Goal: Task Accomplishment & Management: Complete application form

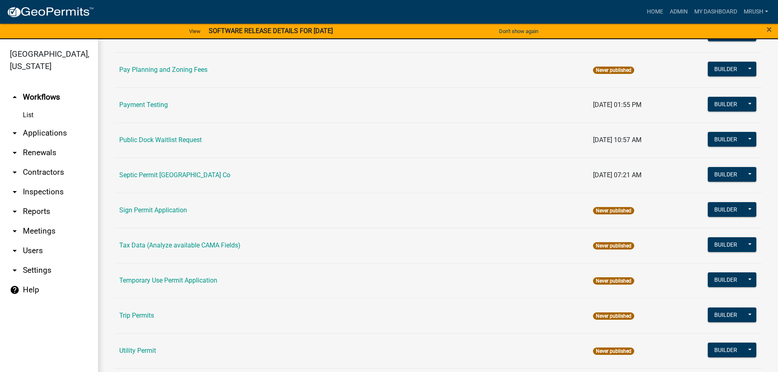
scroll to position [395, 0]
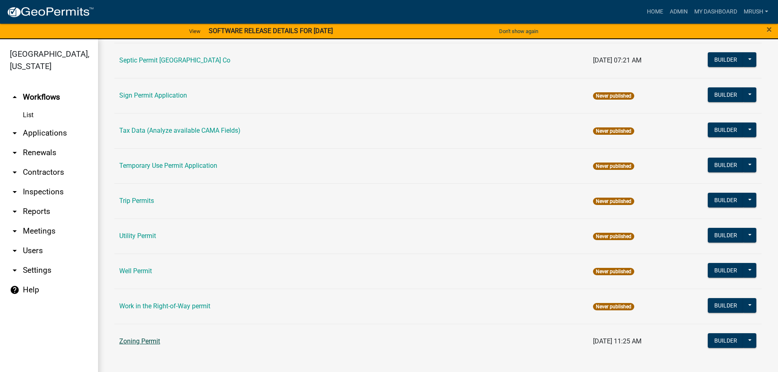
click at [148, 341] on link "Zoning Permit" at bounding box center [139, 341] width 41 height 8
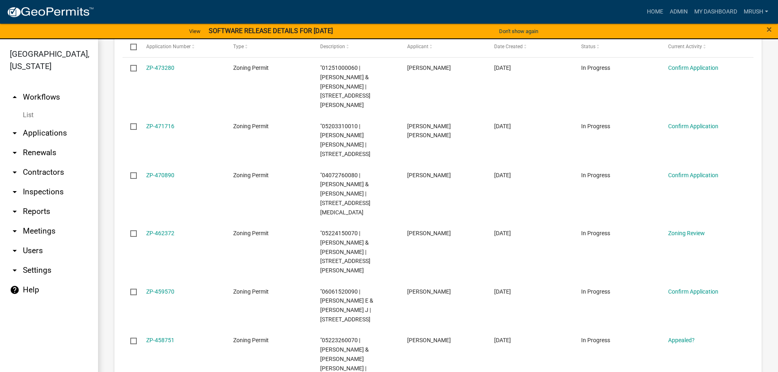
scroll to position [239, 0]
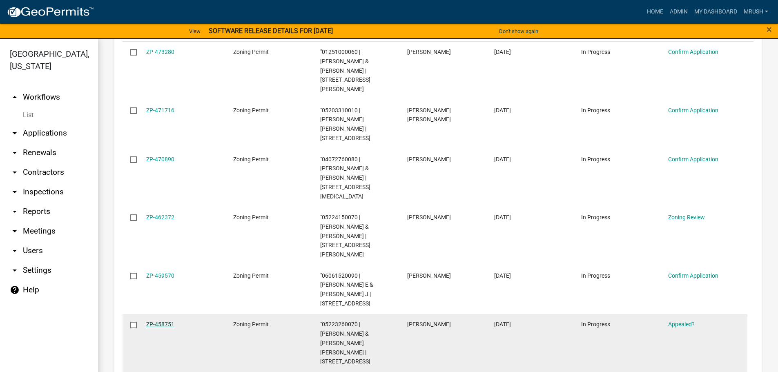
click at [158, 321] on link "ZP-458751" at bounding box center [160, 324] width 28 height 7
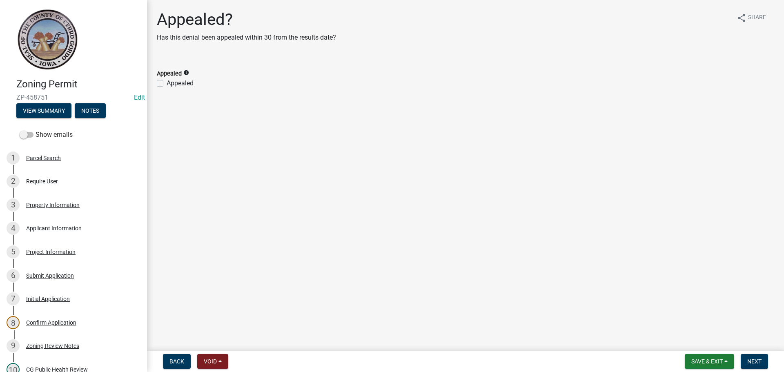
click at [167, 83] on label "Appealed" at bounding box center [180, 83] width 27 height 10
click at [167, 83] on input "Appealed" at bounding box center [169, 80] width 5 height 5
checkbox input "true"
click at [758, 360] on span "Next" at bounding box center [755, 361] width 14 height 7
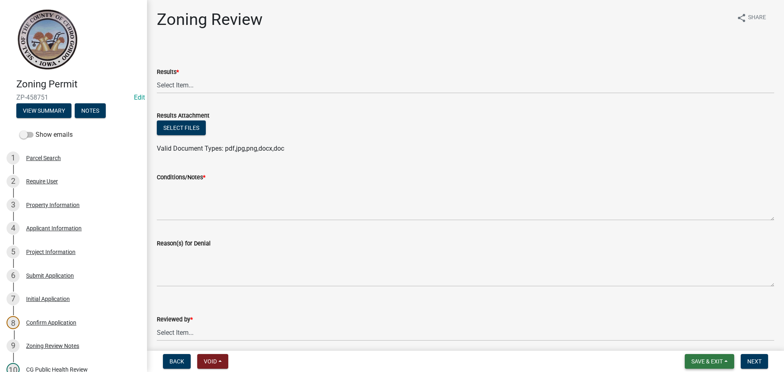
click at [706, 361] on span "Save & Exit" at bounding box center [707, 361] width 31 height 7
click at [699, 341] on button "Save & Exit" at bounding box center [701, 340] width 65 height 20
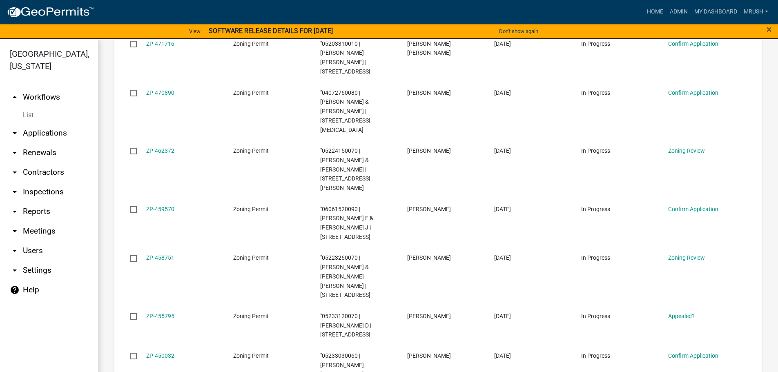
scroll to position [328, 0]
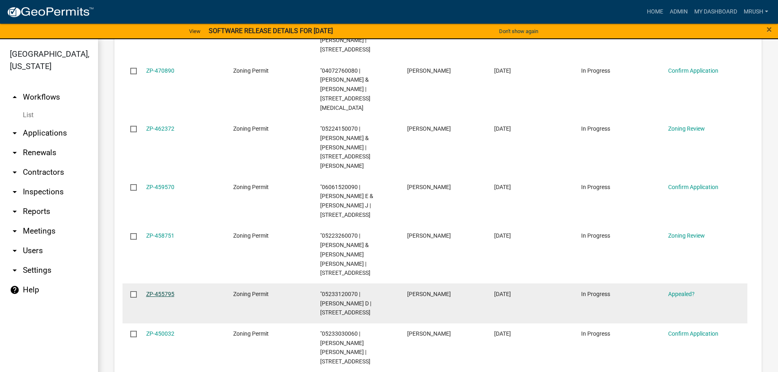
click at [164, 291] on link "ZP-455795" at bounding box center [160, 294] width 28 height 7
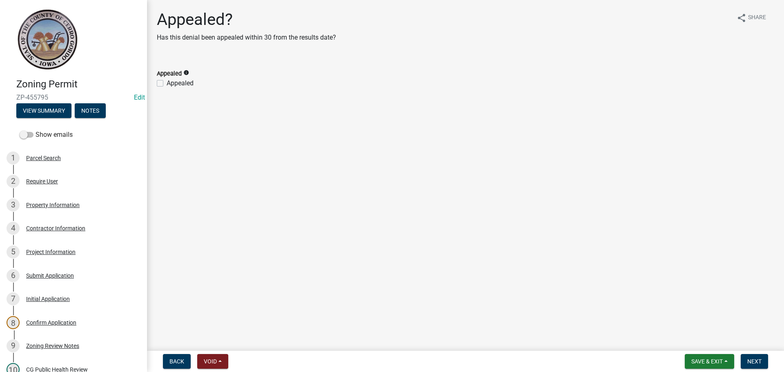
click at [167, 82] on label "Appealed" at bounding box center [180, 83] width 27 height 10
click at [167, 82] on input "Appealed" at bounding box center [169, 80] width 5 height 5
checkbox input "true"
click at [755, 362] on span "Next" at bounding box center [755, 361] width 14 height 7
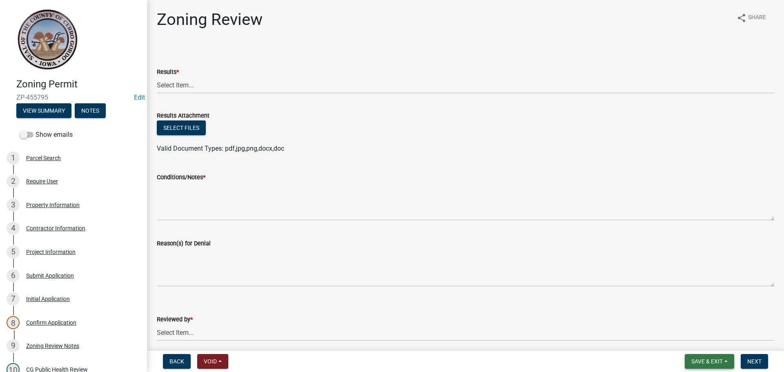
click at [706, 358] on span "Save & Exit" at bounding box center [707, 361] width 31 height 7
click at [698, 340] on button "Save & Exit" at bounding box center [701, 340] width 65 height 20
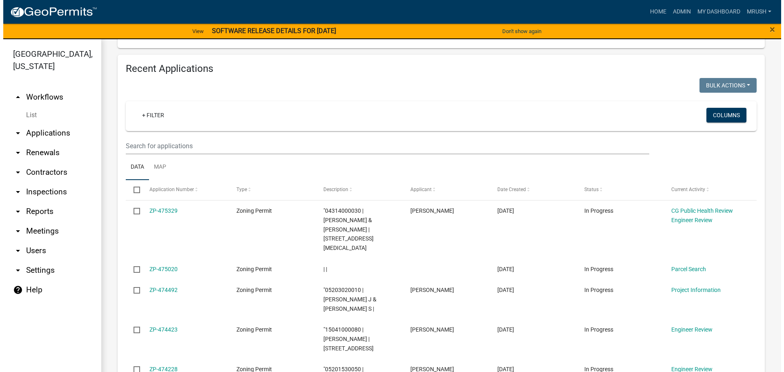
scroll to position [927, 0]
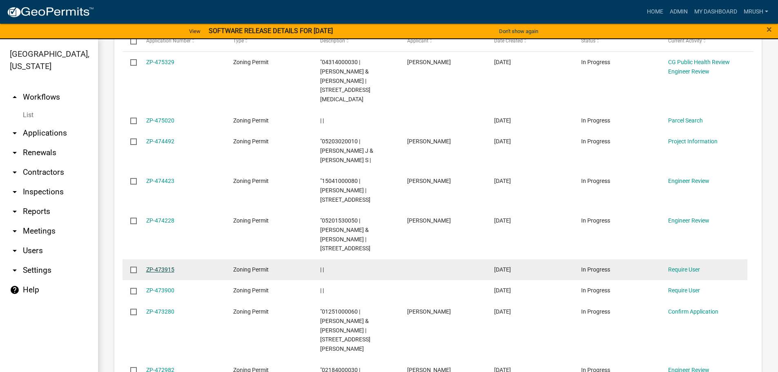
click at [164, 266] on link "ZP-473915" at bounding box center [160, 269] width 28 height 7
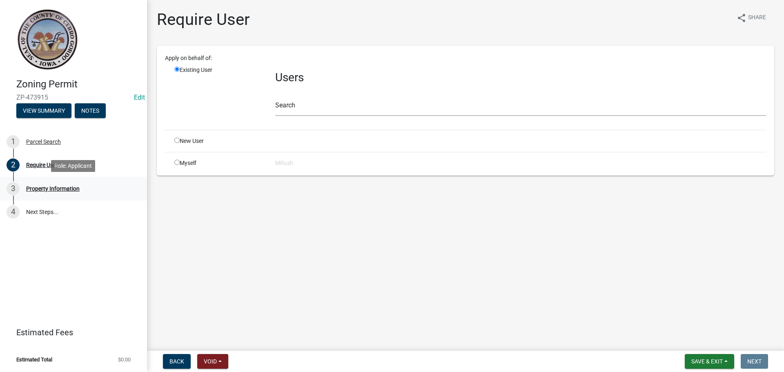
click at [63, 187] on div "Property Information" at bounding box center [53, 189] width 54 height 6
